Goal: Task Accomplishment & Management: Manage account settings

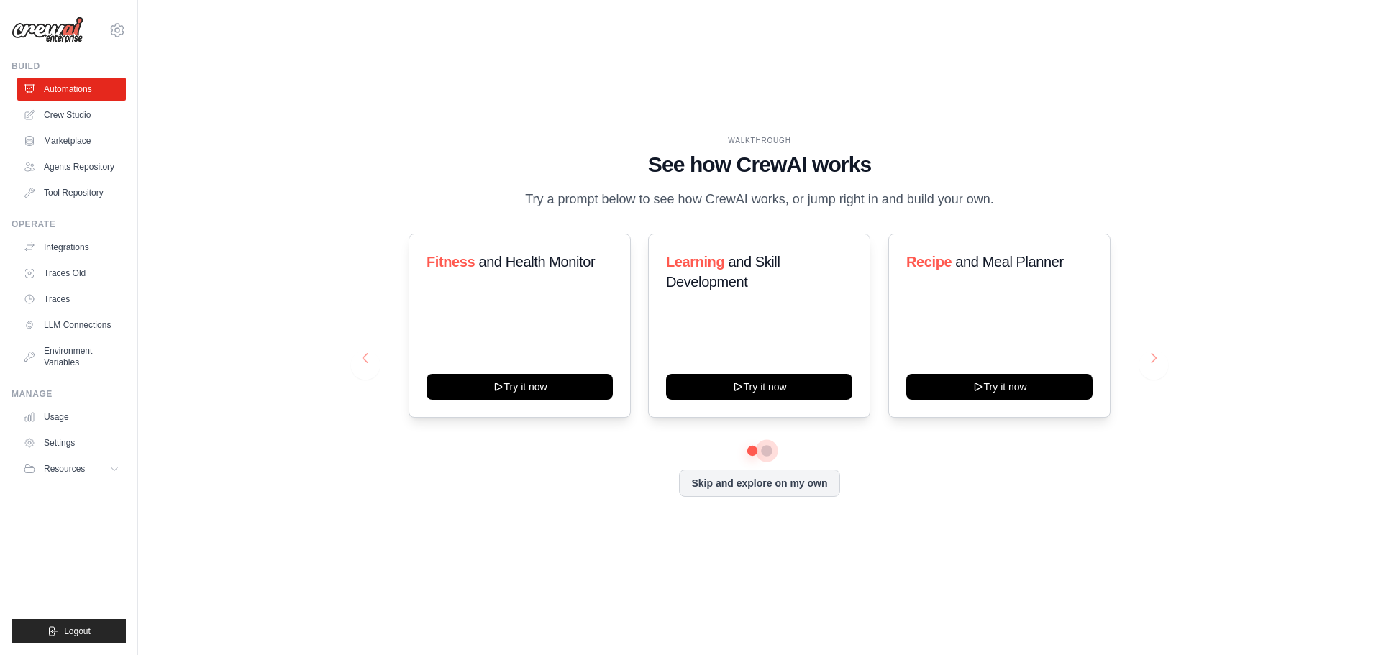
click at [768, 457] on button at bounding box center [767, 451] width 12 height 12
click at [751, 456] on button at bounding box center [751, 450] width 11 height 11
click at [52, 444] on link "Settings" at bounding box center [73, 442] width 109 height 23
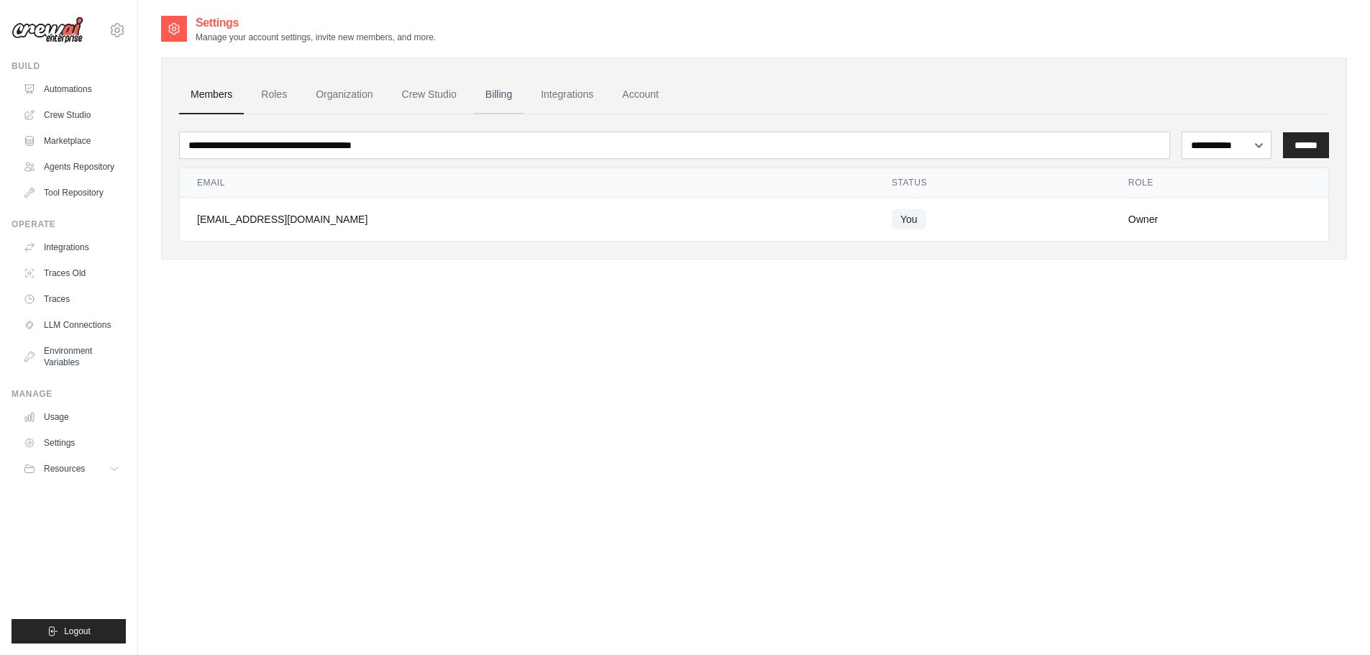
click at [505, 98] on link "Billing" at bounding box center [499, 95] width 50 height 39
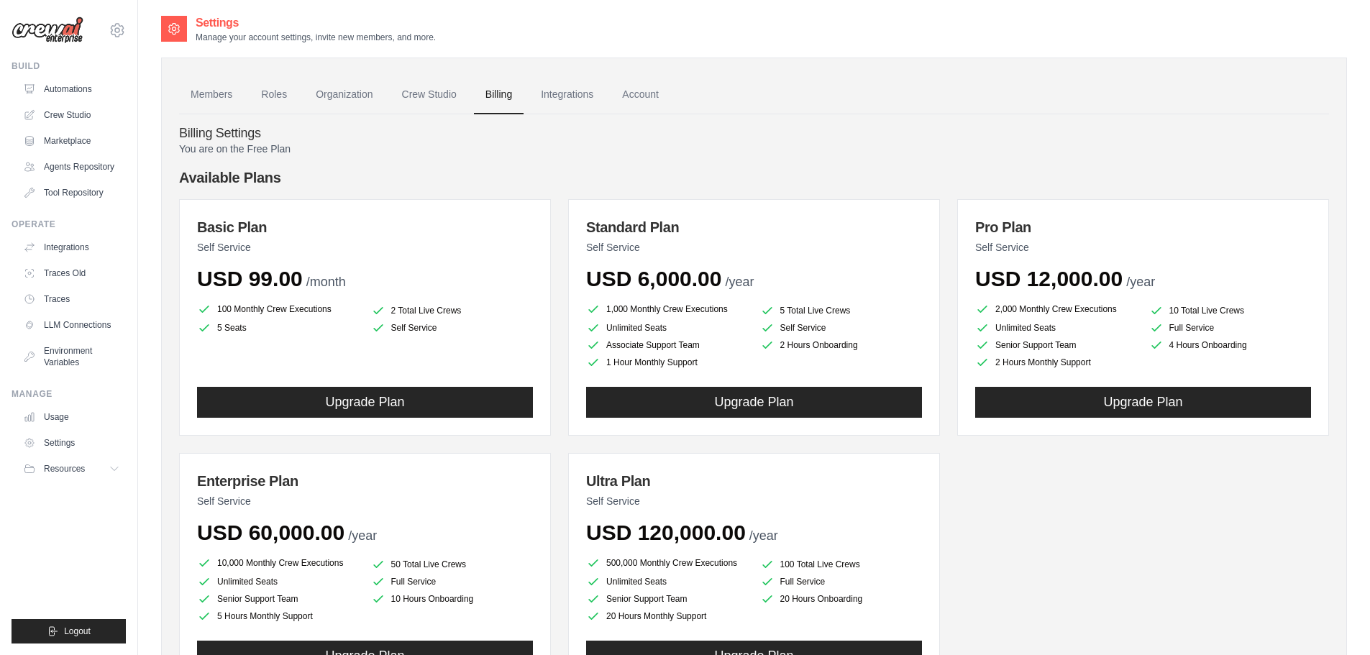
click at [376, 296] on div "Basic Plan Self Service USD 99.00 /month 100 Monthly Crew Executions 2 Total Li…" at bounding box center [365, 317] width 372 height 237
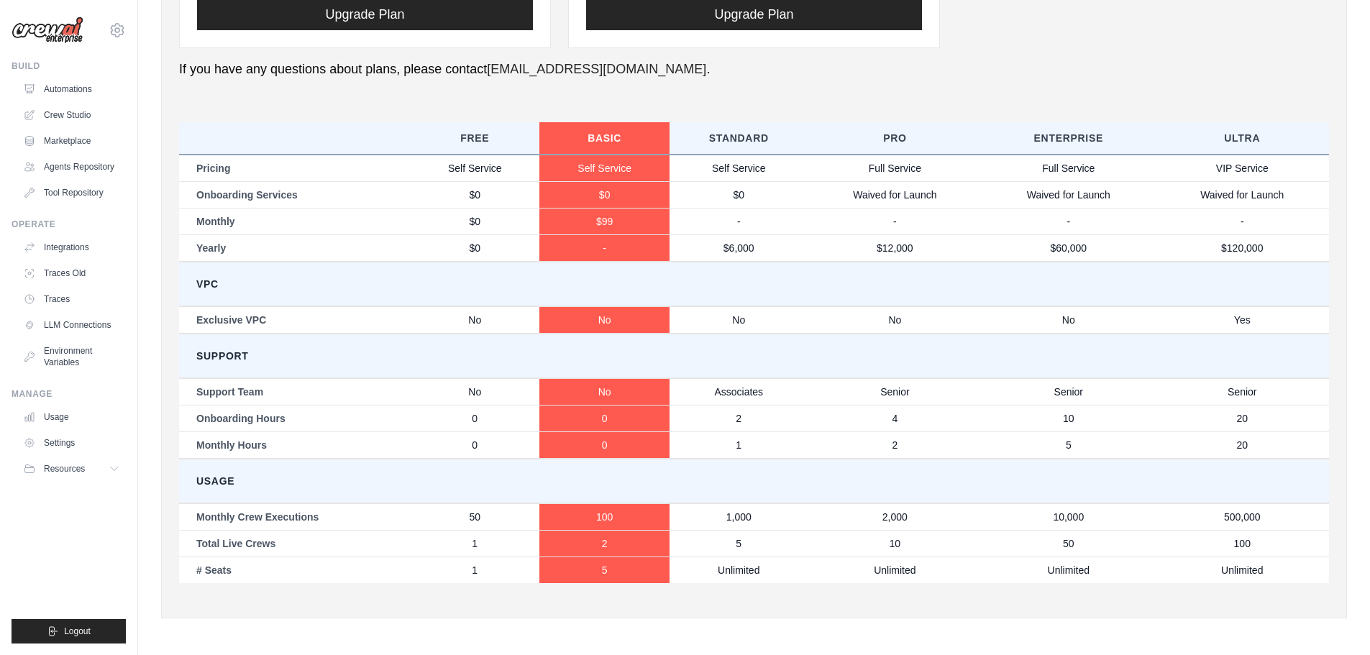
scroll to position [642, 0]
